Goal: Task Accomplishment & Management: Use online tool/utility

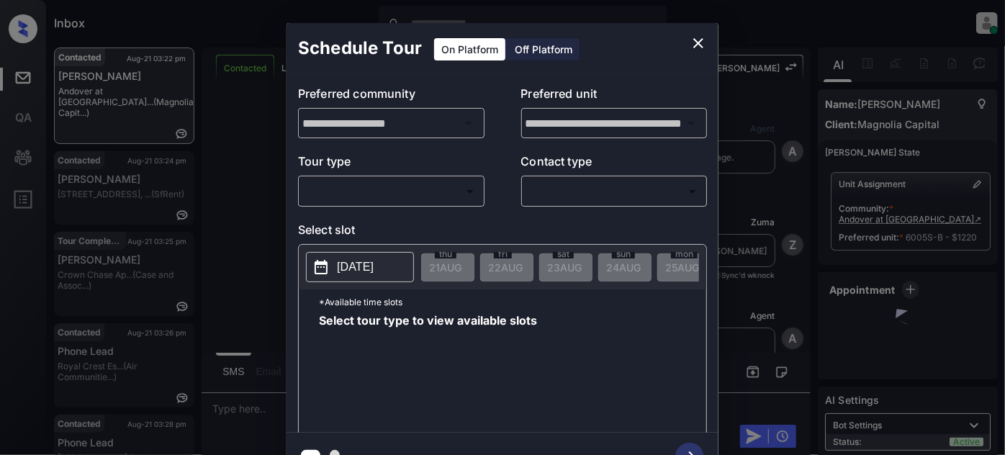
scroll to position [1323, 0]
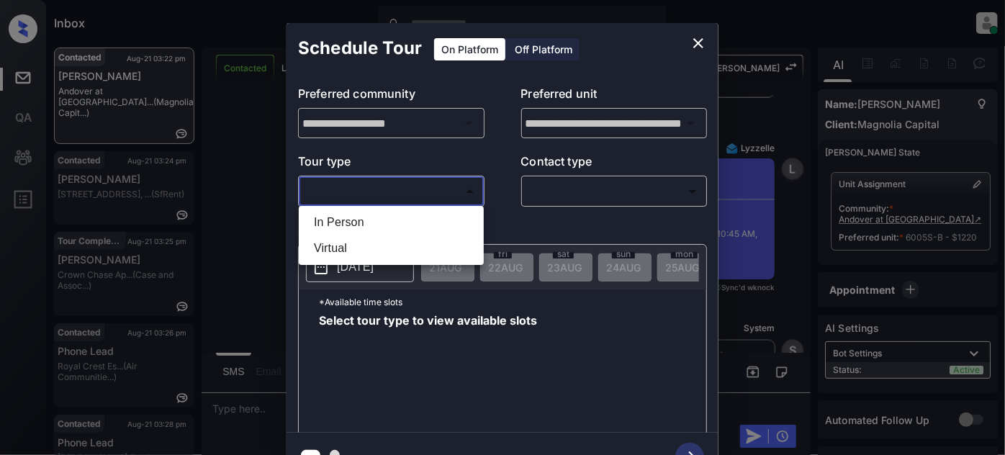
click at [351, 188] on body "Inbox Juan Carlos Manantan Online Set yourself offline Set yourself on break Pr…" at bounding box center [502, 227] width 1005 height 455
click at [349, 220] on li "In Person" at bounding box center [391, 223] width 178 height 26
type input "********"
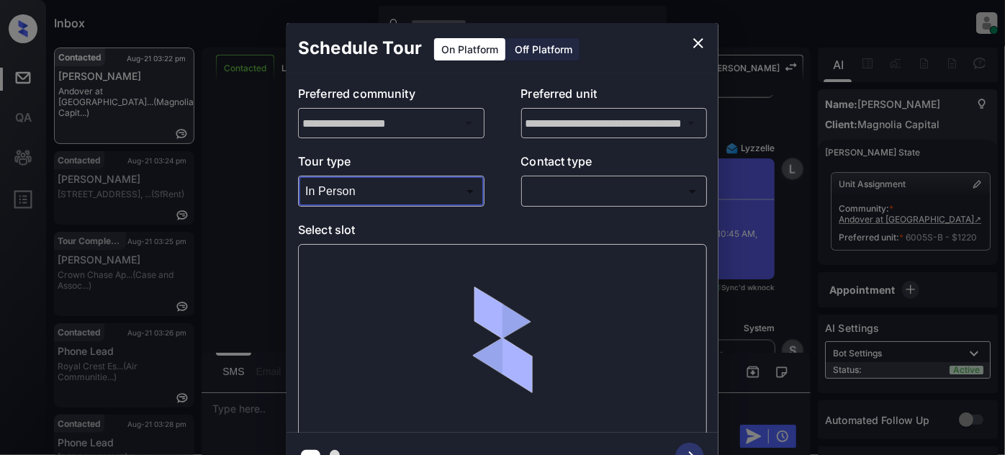
click at [693, 44] on icon "close" at bounding box center [698, 43] width 17 height 17
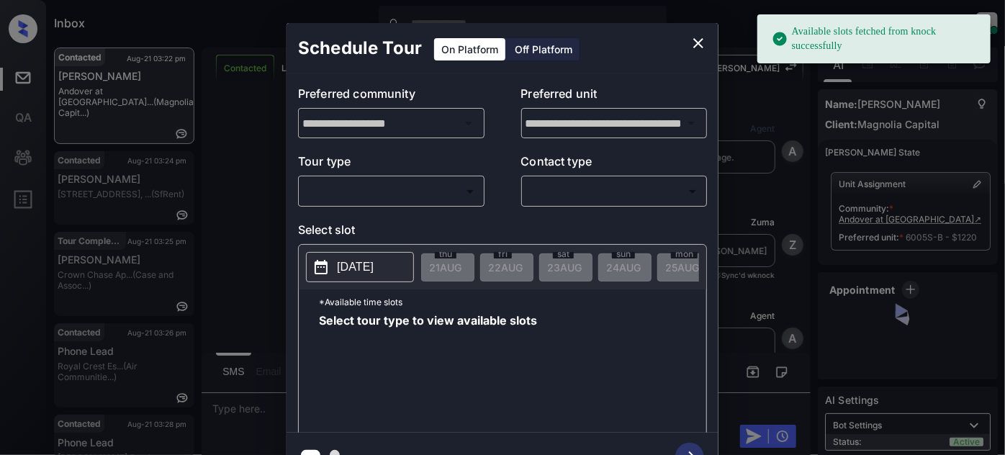
scroll to position [2495, 0]
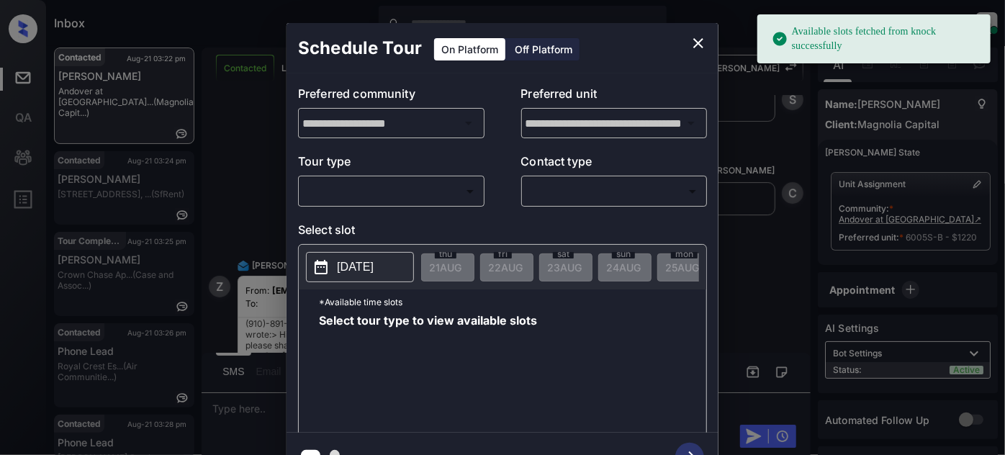
click at [387, 201] on body "Available slots fetched from knock successfully Inbox Juan Carlos Manantan Onli…" at bounding box center [502, 227] width 1005 height 455
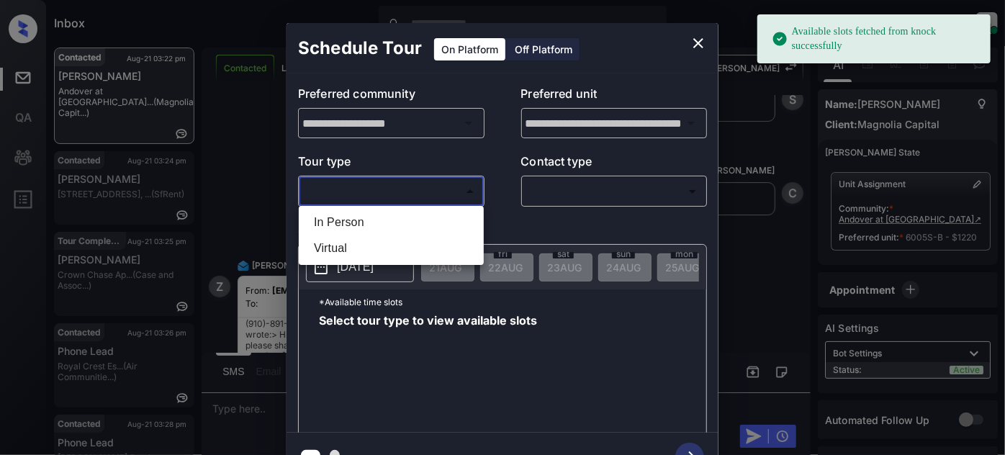
click at [379, 218] on li "In Person" at bounding box center [391, 223] width 178 height 26
type input "********"
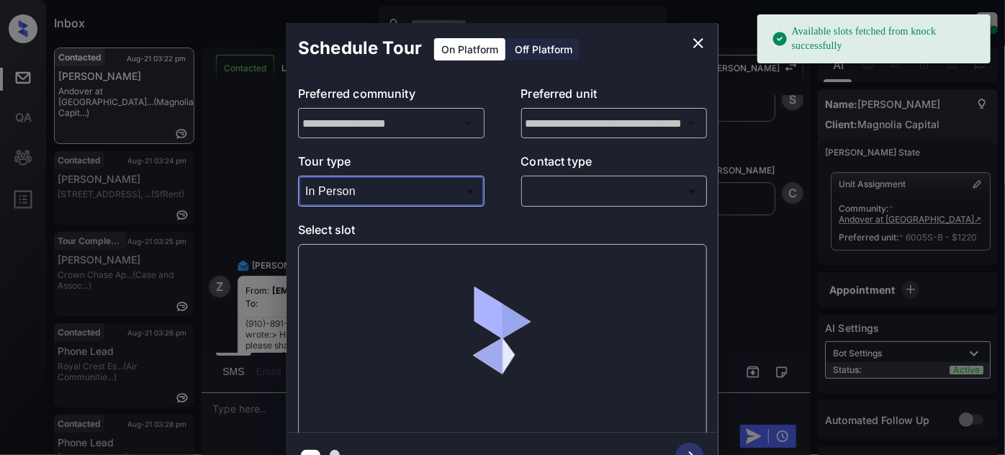
click at [572, 190] on body "Available slots fetched from knock successfully Inbox Juan Carlos Manantan Onli…" at bounding box center [502, 227] width 1005 height 455
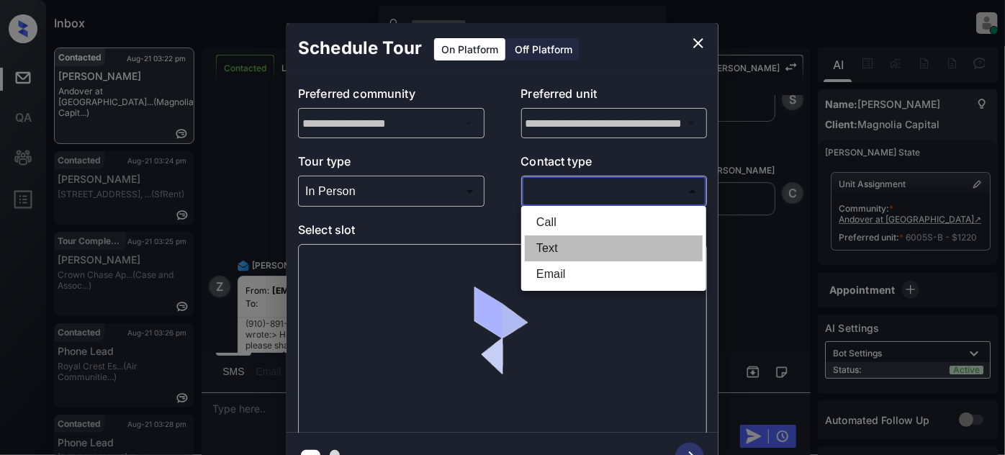
click at [560, 243] on li "Text" at bounding box center [614, 248] width 178 height 26
type input "****"
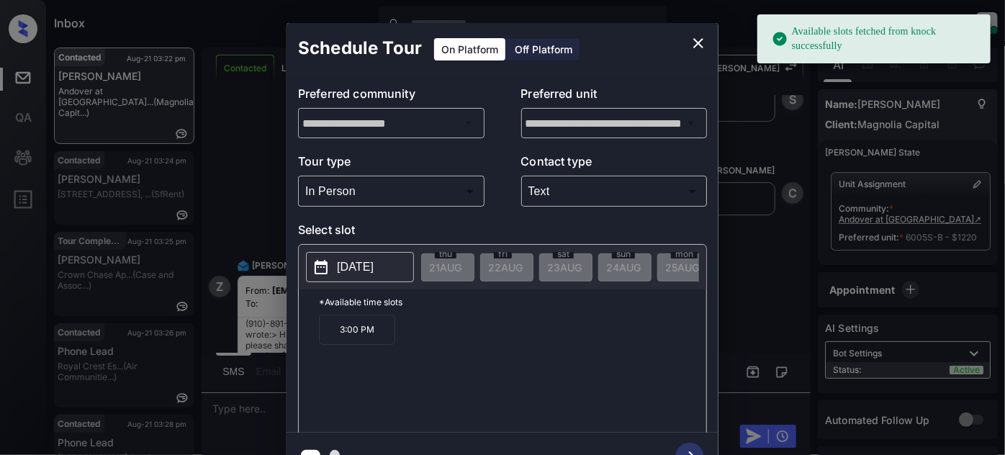
click at [376, 277] on button "[DATE]" at bounding box center [360, 267] width 108 height 30
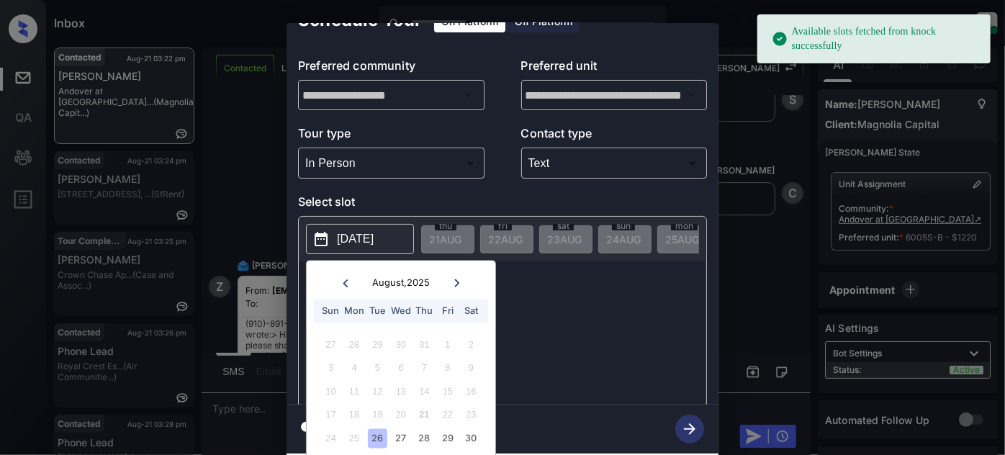
scroll to position [39, 0]
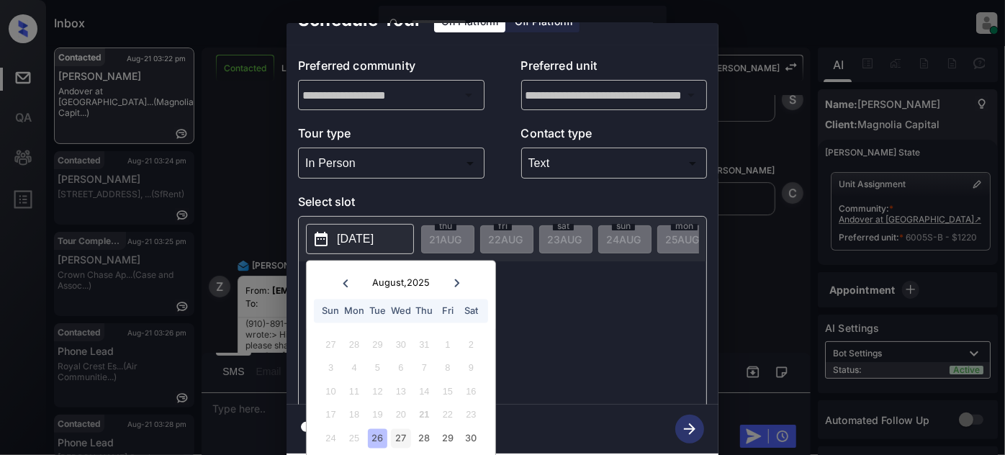
click at [401, 428] on div "27" at bounding box center [400, 437] width 19 height 19
click at [541, 333] on div "10:45 AM 11:30 AM 3:00 PM 3:45 PM" at bounding box center [512, 344] width 387 height 115
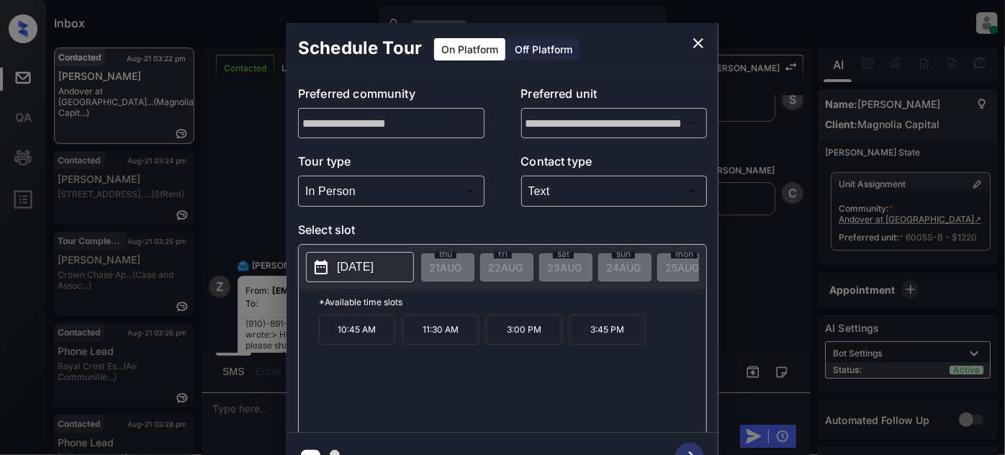
click at [526, 336] on p "3:00 PM" at bounding box center [524, 330] width 76 height 30
click at [696, 445] on icon "button" at bounding box center [689, 457] width 29 height 29
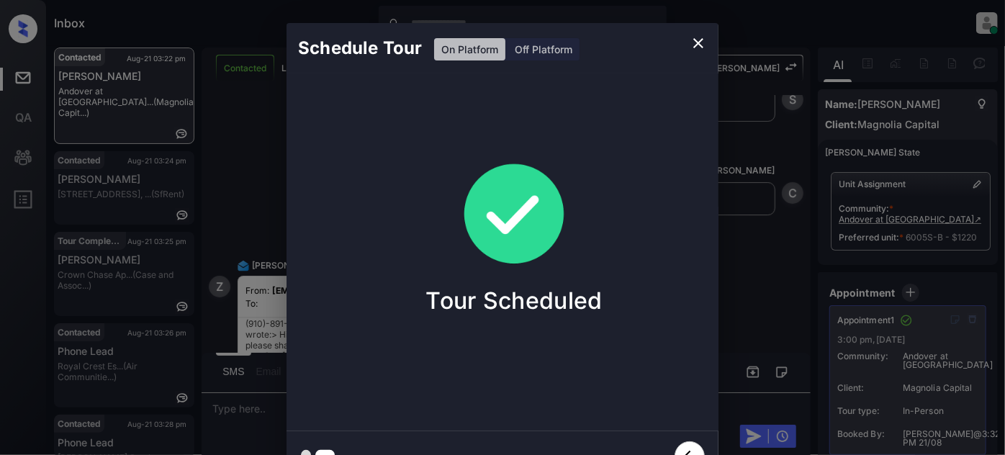
click at [695, 48] on icon "close" at bounding box center [698, 43] width 17 height 17
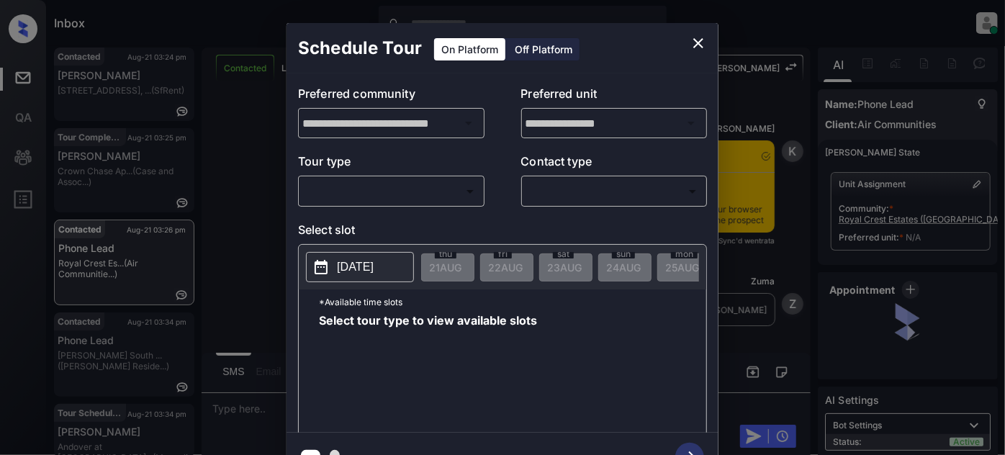
scroll to position [2738, 0]
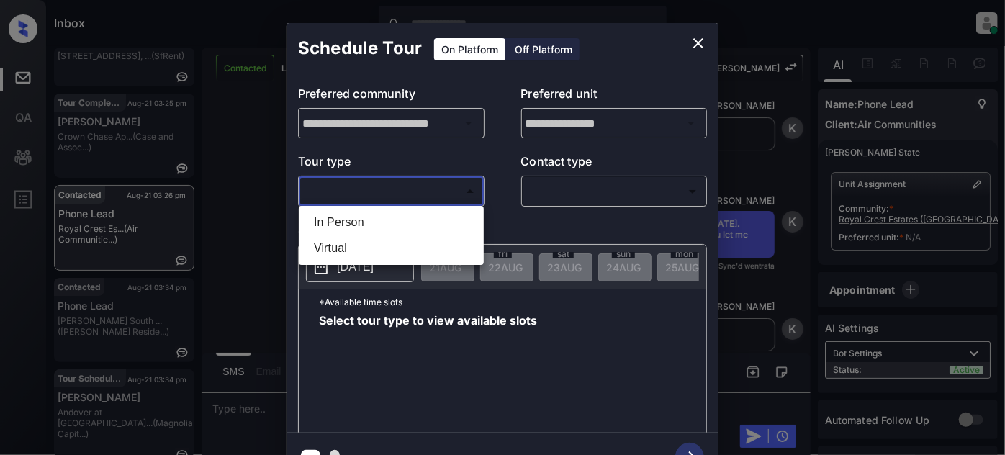
click at [369, 184] on body "Inbox [PERSON_NAME] Online Set yourself offline Set yourself on break Profile S…" at bounding box center [502, 227] width 1005 height 455
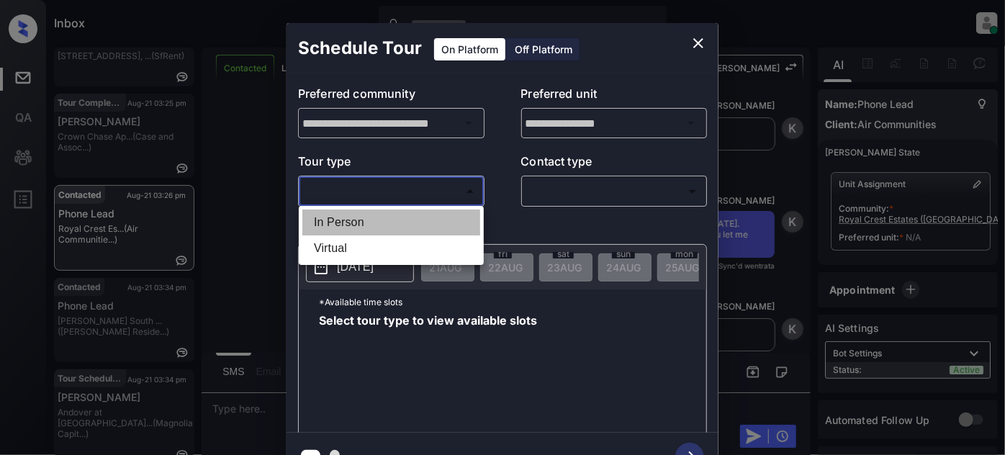
drag, startPoint x: 370, startPoint y: 218, endPoint x: 416, endPoint y: 219, distance: 46.1
click at [371, 219] on li "In Person" at bounding box center [391, 223] width 178 height 26
type input "********"
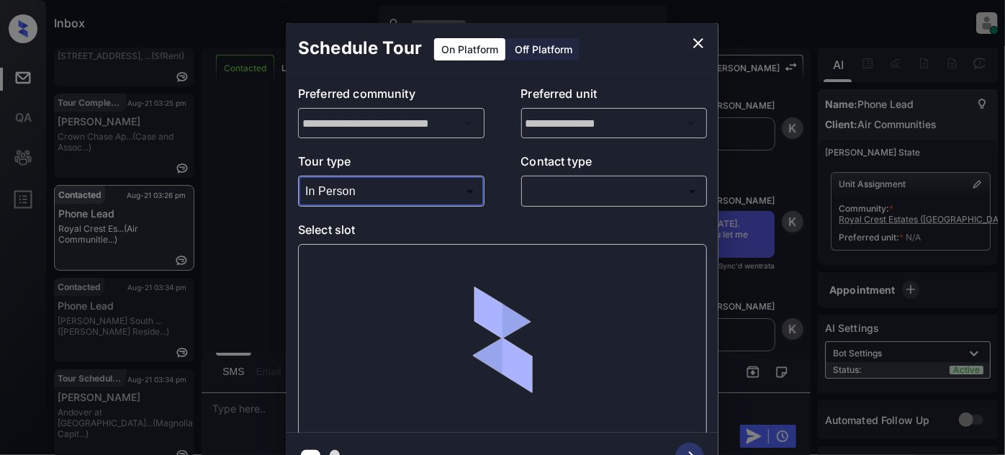
click at [580, 191] on body "Inbox [PERSON_NAME] Online Set yourself offline Set yourself on break Profile S…" at bounding box center [502, 227] width 1005 height 455
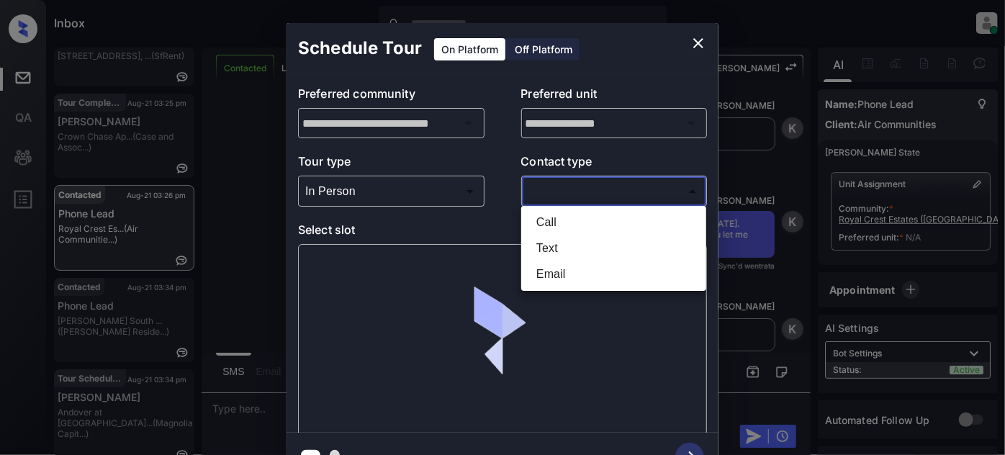
click at [597, 247] on li "Text" at bounding box center [614, 248] width 178 height 26
type input "****"
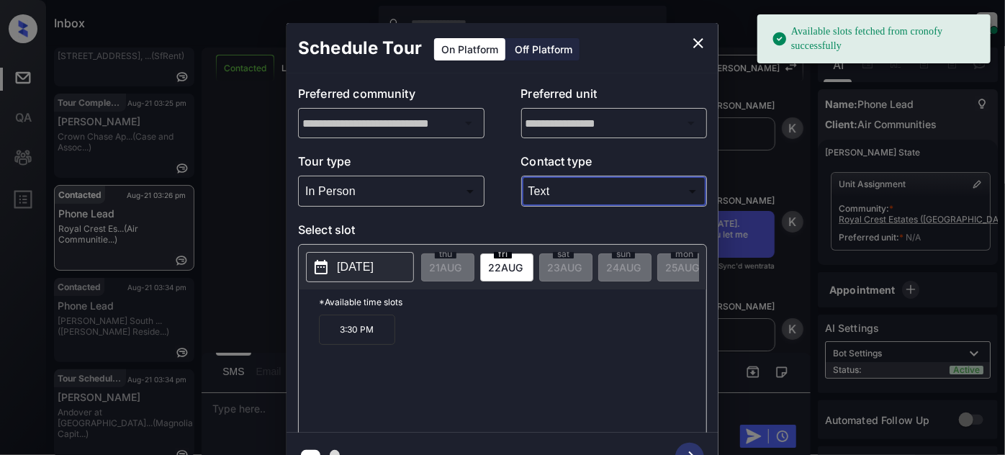
click at [364, 250] on div "[DATE] 21 AUG [DATE] [DATE] [DATE] [DATE] [DATE] [DATE] [DATE] [DATE] [DATE] [D…" at bounding box center [502, 267] width 407 height 45
click at [379, 256] on button "[DATE]" at bounding box center [360, 267] width 108 height 30
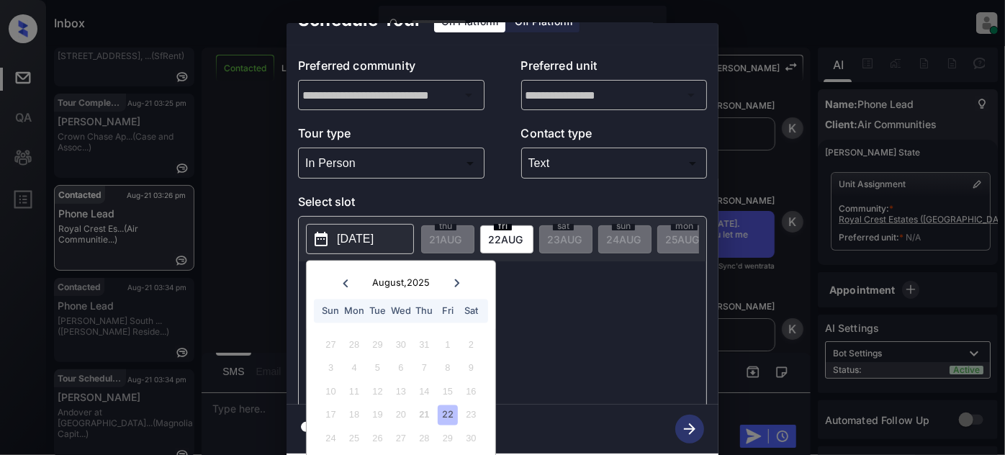
scroll to position [39, 0]
drag, startPoint x: 477, startPoint y: 444, endPoint x: 462, endPoint y: 445, distance: 14.4
click at [462, 452] on div "6" at bounding box center [470, 461] width 19 height 19
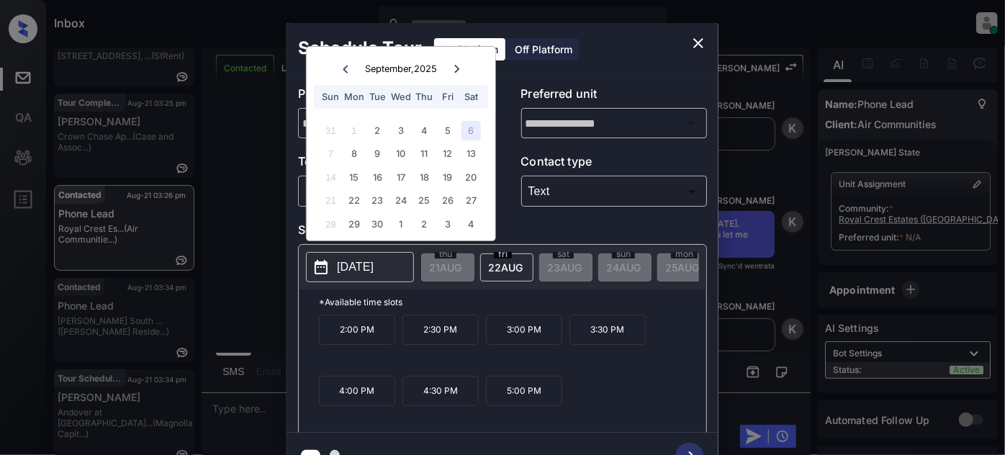
scroll to position [0, 0]
copy div "6"
click at [695, 43] on icon "close" at bounding box center [698, 43] width 17 height 17
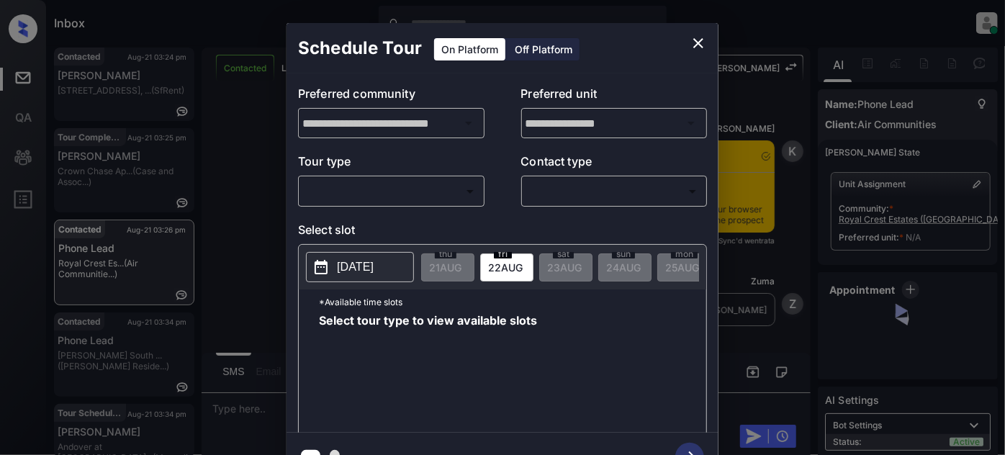
scroll to position [2935, 0]
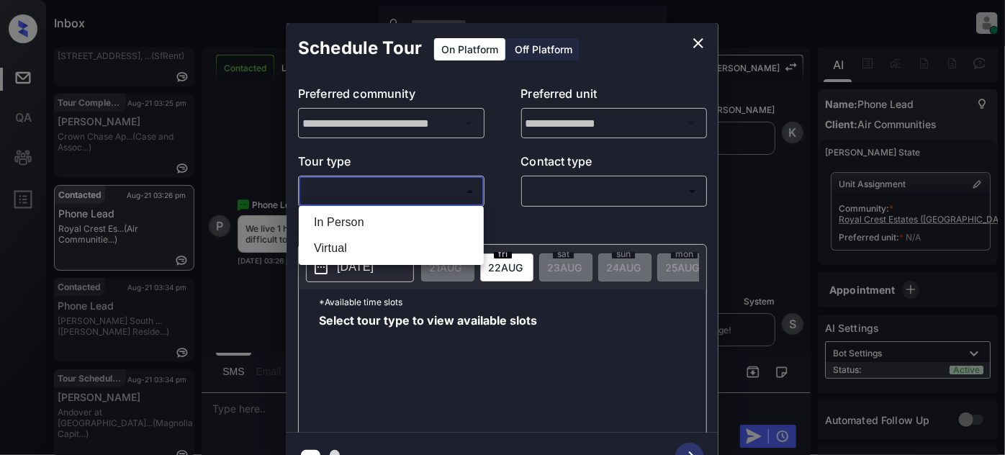
click at [466, 192] on body "Inbox Juan Carlos Manantan Online Set yourself offline Set yourself on break Pr…" at bounding box center [502, 227] width 1005 height 455
click at [696, 45] on div at bounding box center [502, 227] width 1005 height 455
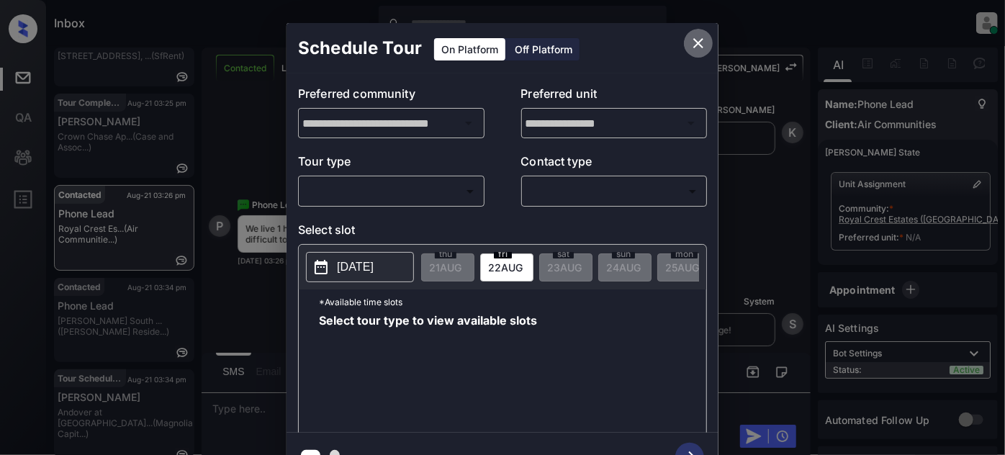
click at [694, 44] on icon "close" at bounding box center [698, 43] width 17 height 17
